Goal: Task Accomplishment & Management: Complete application form

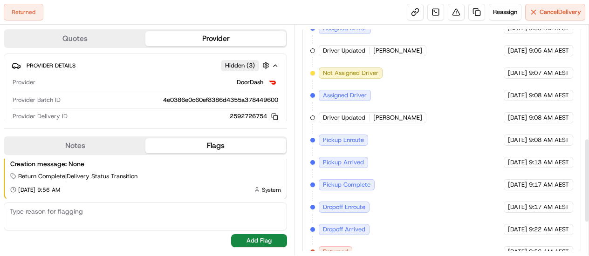
scroll to position [401, 0]
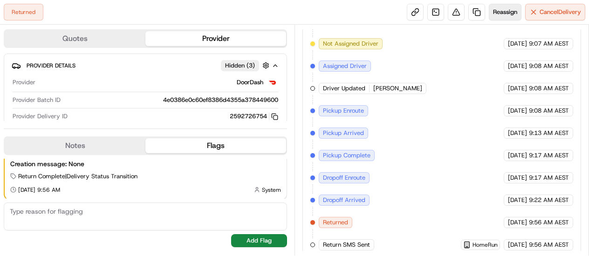
click at [510, 8] on span "Reassign" at bounding box center [505, 12] width 24 height 8
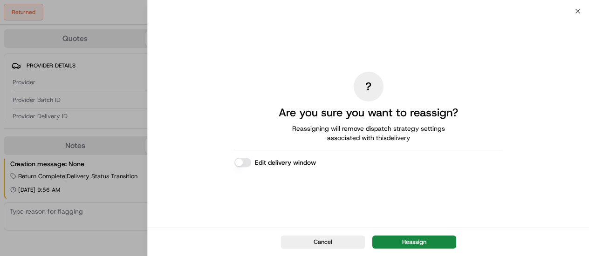
drag, startPoint x: 320, startPoint y: 241, endPoint x: 369, endPoint y: 146, distance: 106.7
click at [320, 242] on button "Cancel" at bounding box center [323, 242] width 84 height 13
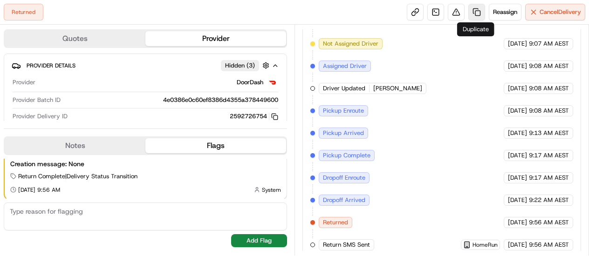
click at [479, 16] on link at bounding box center [476, 12] width 17 height 17
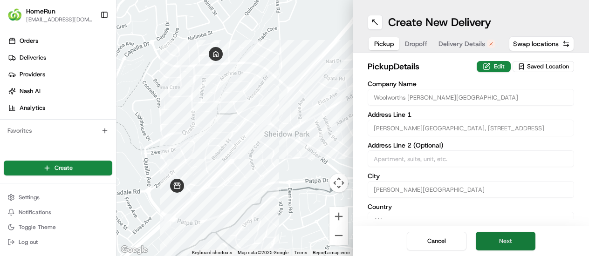
click at [503, 239] on button "Next" at bounding box center [506, 241] width 60 height 19
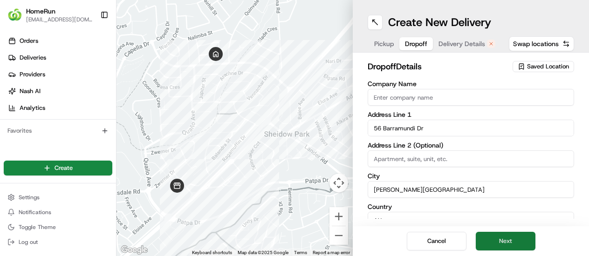
click at [503, 239] on button "Next" at bounding box center [506, 241] width 60 height 19
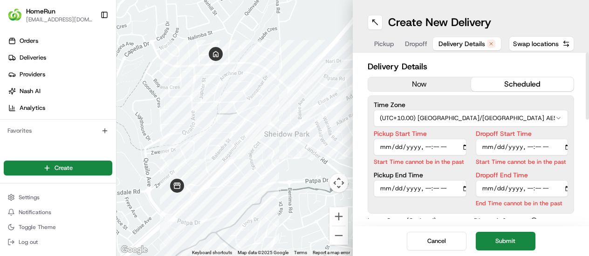
click at [420, 148] on input "Pickup Start Time" at bounding box center [420, 147] width 93 height 17
type input "[DATE]T10:30"
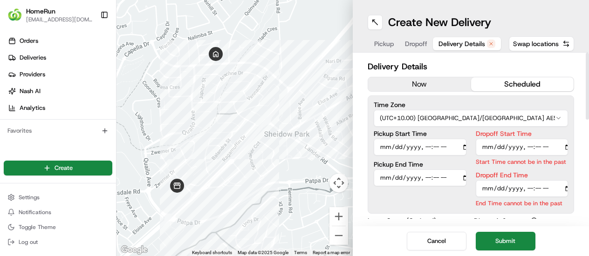
click at [527, 146] on input "Dropoff Start Time" at bounding box center [522, 147] width 93 height 17
type input "[DATE]T10:32"
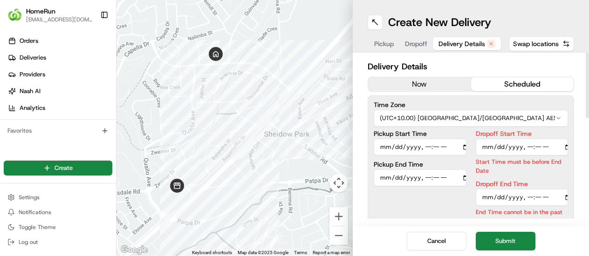
click at [527, 188] on div "Dropoff End Time End Time cannot be in the past" at bounding box center [522, 199] width 93 height 36
type input "[DATE]T10:33"
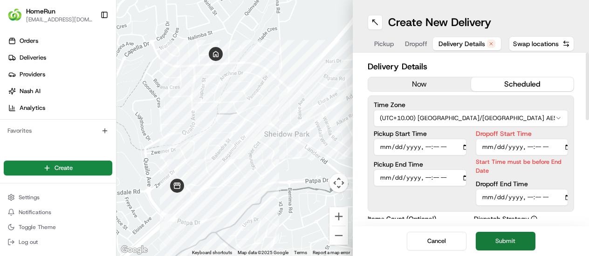
click at [509, 240] on button "Submit" at bounding box center [506, 241] width 60 height 19
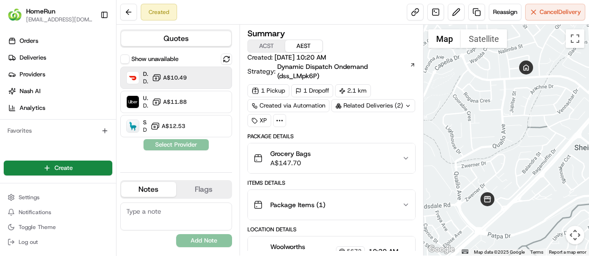
click at [170, 77] on span "A$10.49" at bounding box center [175, 77] width 24 height 7
click at [181, 145] on button "Assign Provider" at bounding box center [176, 144] width 66 height 11
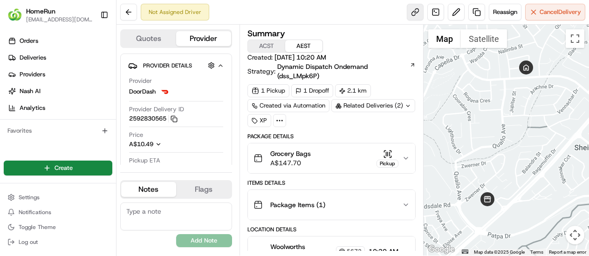
click at [411, 15] on link at bounding box center [415, 12] width 17 height 17
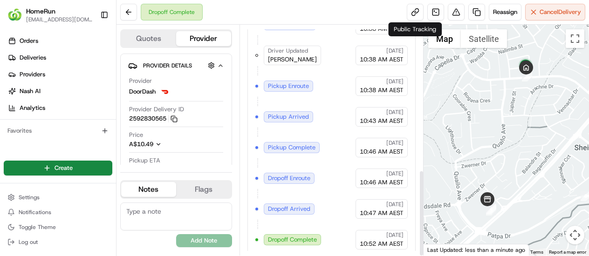
scroll to position [385, 0]
